Goal: Find specific page/section: Find specific page/section

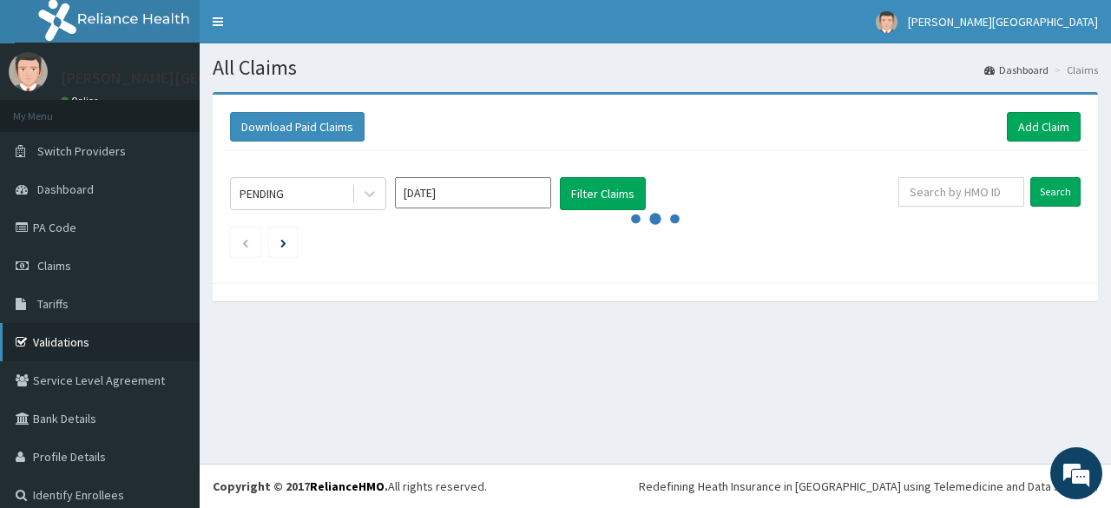
click at [85, 341] on link "Validations" at bounding box center [100, 342] width 200 height 38
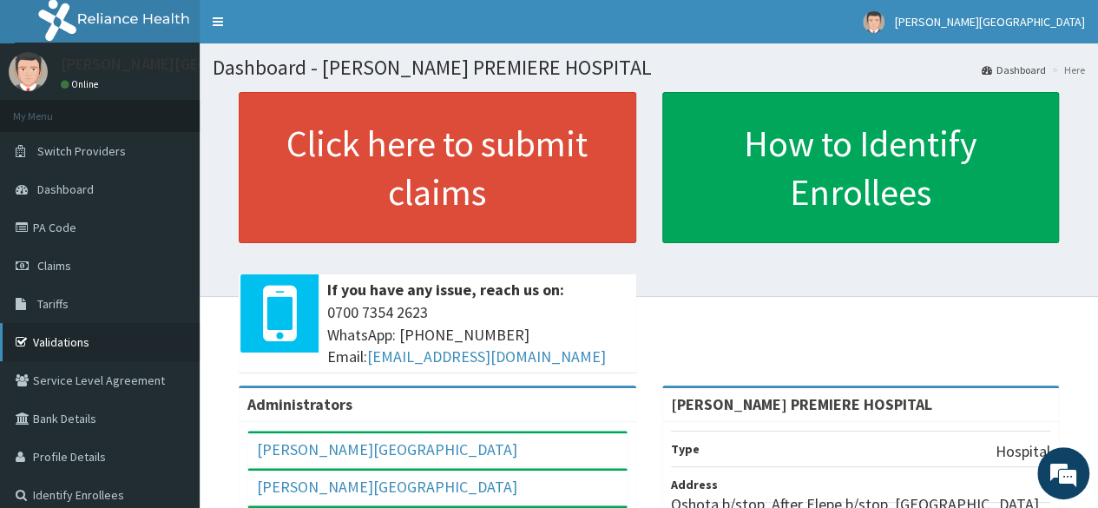
click at [47, 345] on link "Validations" at bounding box center [100, 342] width 200 height 38
